Goal: Task Accomplishment & Management: Complete application form

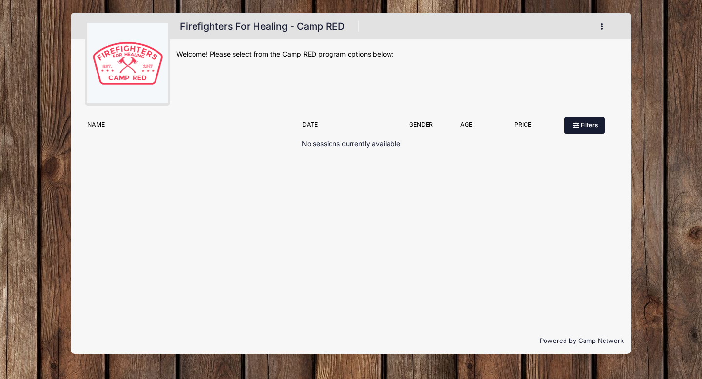
click at [574, 126] on icon at bounding box center [577, 126] width 8 height 0
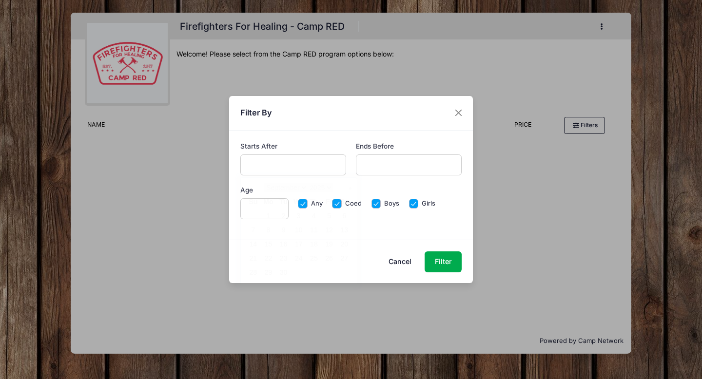
click at [337, 168] on input "text" at bounding box center [293, 164] width 106 height 21
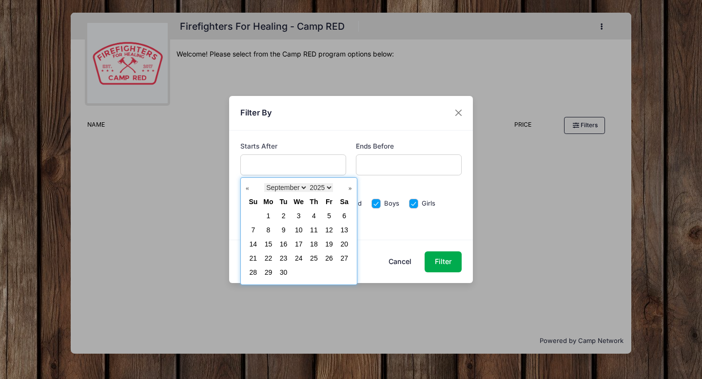
click at [352, 189] on div "Prev Next January February March April May June July August September October N…" at bounding box center [298, 231] width 117 height 108
click at [350, 189] on link "Next" at bounding box center [347, 189] width 10 height 10
click at [311, 244] on link "16" at bounding box center [314, 244] width 8 height 8
type input "[DATE]"
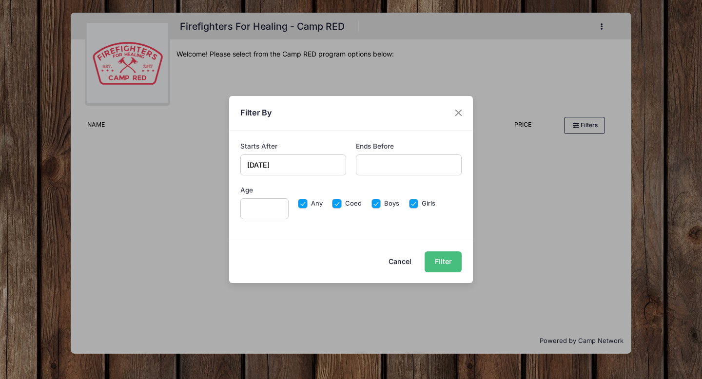
click at [441, 262] on button "Filter" at bounding box center [442, 261] width 37 height 21
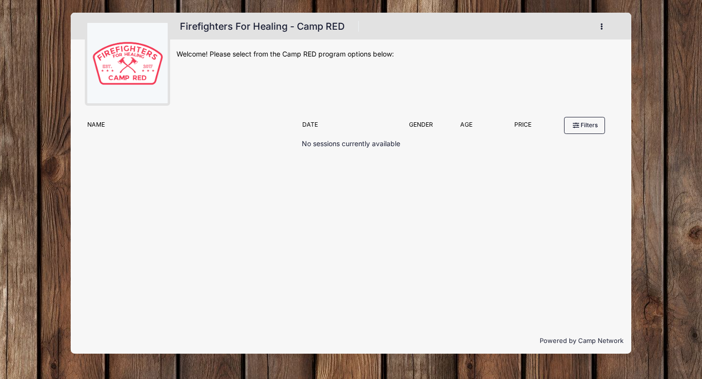
click at [441, 261] on div "Filter Options No sessions currently available No sessions found matching your …" at bounding box center [351, 220] width 560 height 216
click at [574, 79] on div "Firefighters For Healing - Camp RED Register My Account Logout Welcome! Please …" at bounding box center [396, 66] width 440 height 92
